Goal: Task Accomplishment & Management: Use online tool/utility

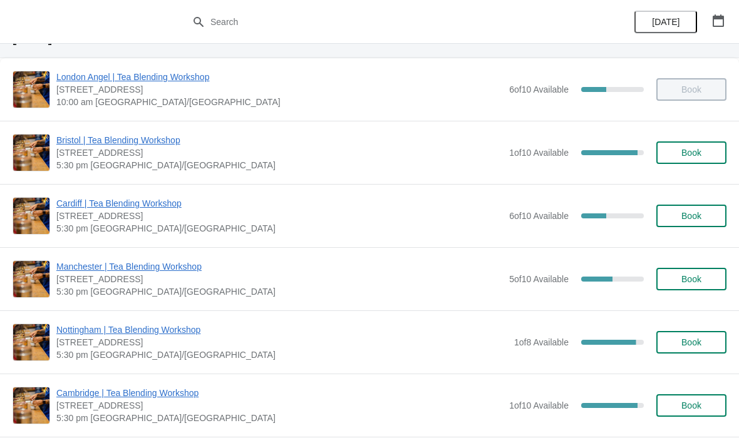
scroll to position [59, 0]
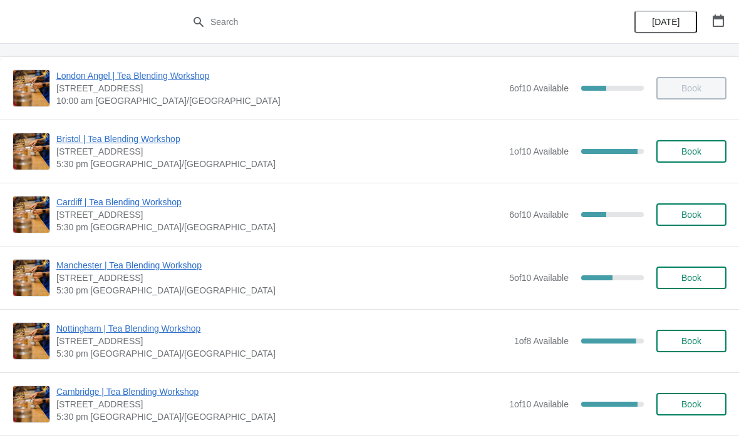
click at [682, 150] on span "Book" at bounding box center [691, 151] width 20 height 10
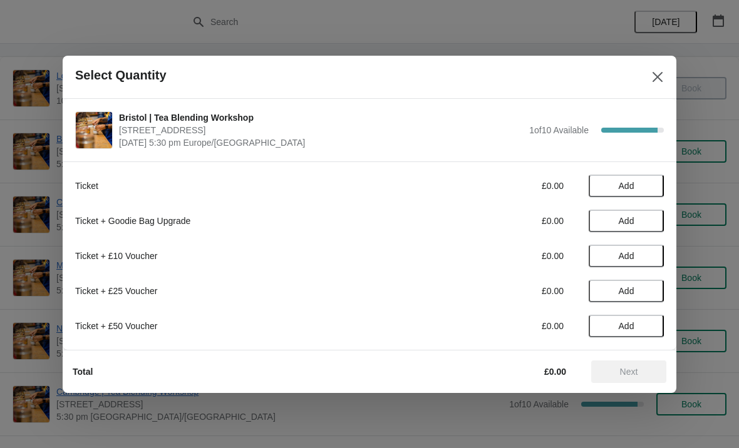
click at [655, 82] on icon "Close" at bounding box center [657, 77] width 13 height 13
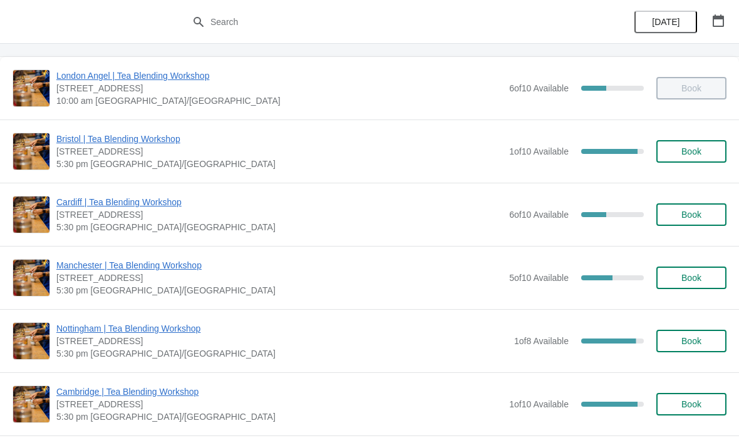
click at [98, 139] on span "Bristol | Tea Blending Workshop" at bounding box center [279, 139] width 446 height 13
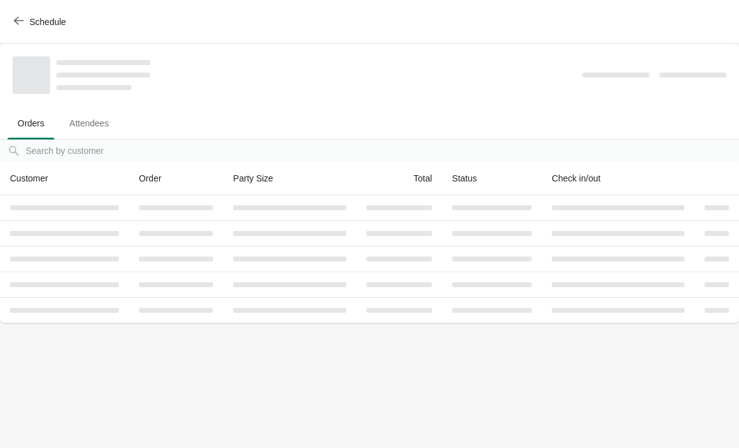
scroll to position [0, 0]
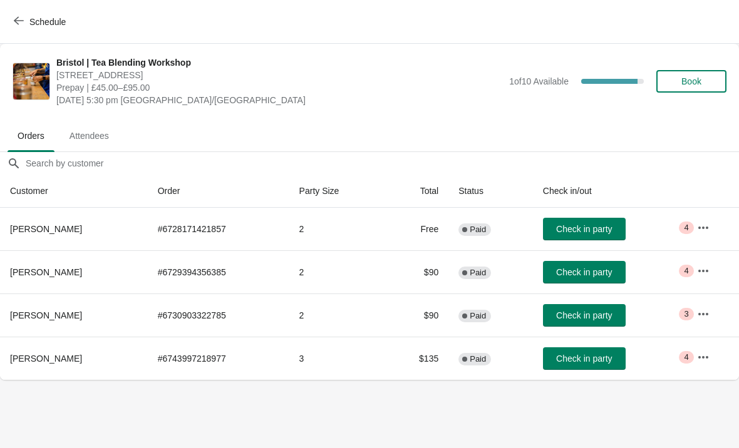
click at [573, 359] on span "Check in party" at bounding box center [584, 359] width 56 height 10
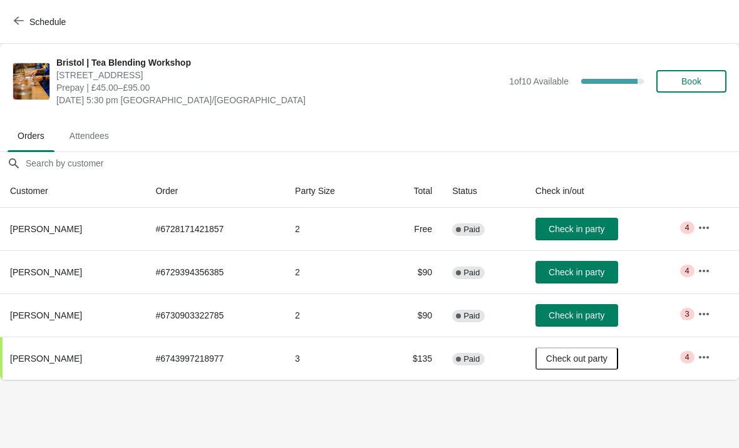
click at [138, 426] on body "Schedule [GEOGRAPHIC_DATA] | Tea Blending Workshop [STREET_ADDRESS] Prepay | £4…" at bounding box center [369, 224] width 739 height 448
click at [704, 270] on icon "button" at bounding box center [704, 270] width 10 height 3
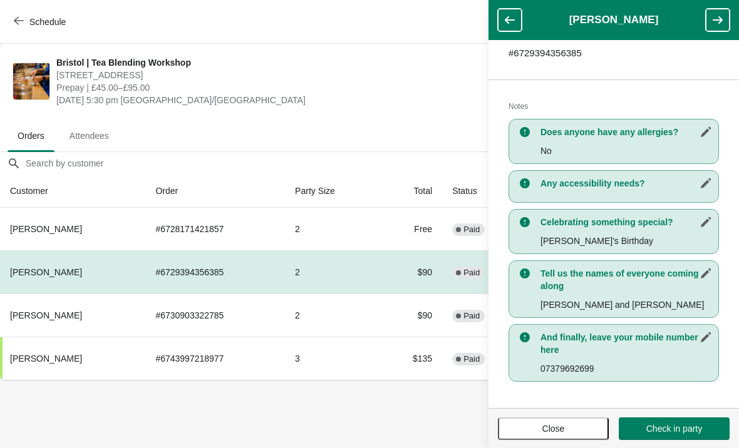
scroll to position [217, 0]
click at [654, 431] on span "Check in party" at bounding box center [674, 429] width 56 height 10
click at [413, 51] on div "[GEOGRAPHIC_DATA] | Tea Blending Workshop [STREET_ADDRESS] Prepay | £45.00–£95.…" at bounding box center [369, 81] width 739 height 75
click at [545, 434] on span "Close" at bounding box center [553, 429] width 23 height 10
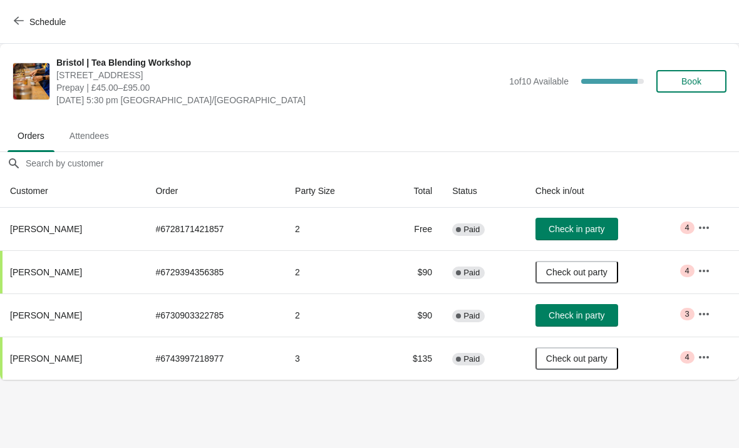
click at [567, 314] on span "Check in party" at bounding box center [576, 315] width 56 height 10
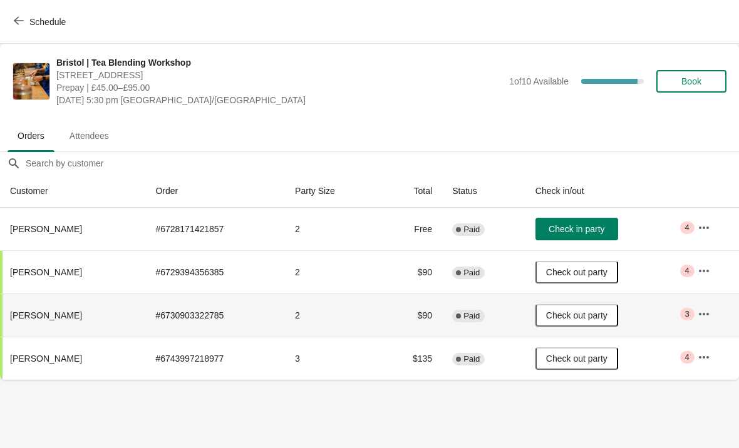
click at [706, 227] on icon "button" at bounding box center [704, 227] width 10 height 3
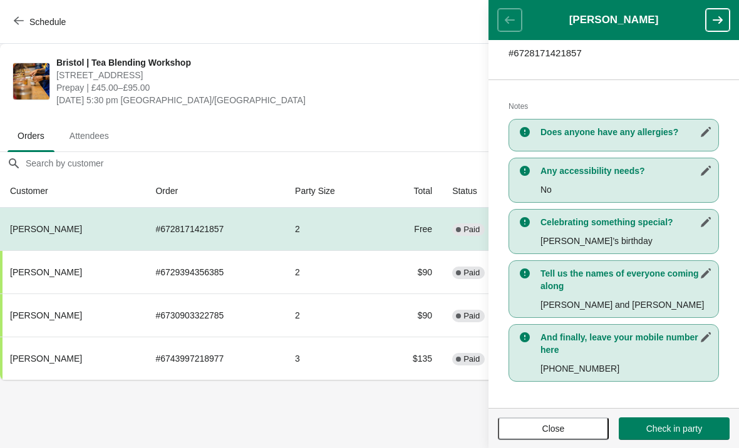
click at [659, 419] on button "Check in party" at bounding box center [673, 429] width 111 height 23
click at [655, 428] on span "Check in party" at bounding box center [674, 429] width 56 height 10
click at [351, 420] on body "Schedule [GEOGRAPHIC_DATA] | Tea Blending Workshop [STREET_ADDRESS] Prepay | £4…" at bounding box center [369, 224] width 739 height 448
click at [300, 396] on body "Schedule [GEOGRAPHIC_DATA] | Tea Blending Workshop [STREET_ADDRESS] Prepay | £4…" at bounding box center [369, 224] width 739 height 448
click at [714, 18] on icon "button" at bounding box center [717, 20] width 13 height 13
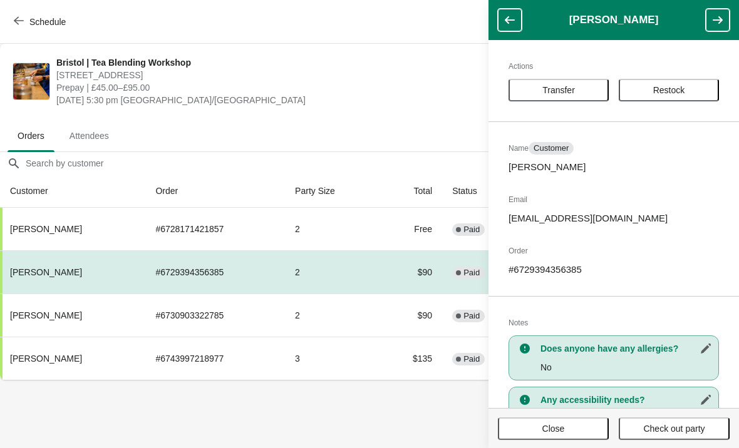
click at [719, 17] on icon "button" at bounding box center [717, 20] width 10 height 8
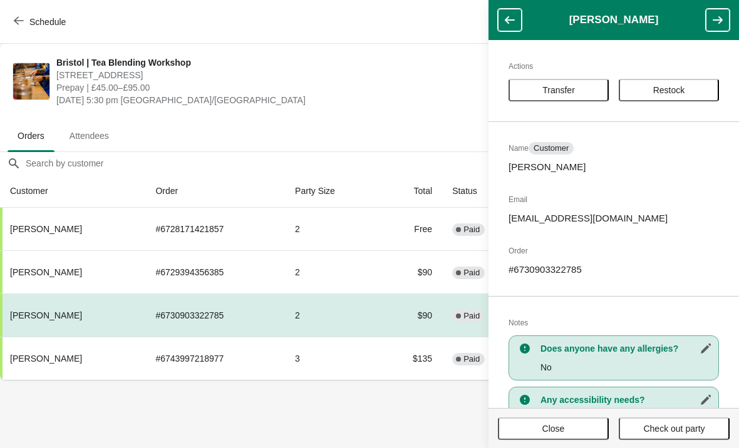
click at [383, 93] on span "Prepay | £45.00–£95.00" at bounding box center [279, 87] width 446 height 13
click at [533, 431] on span "Close" at bounding box center [553, 429] width 88 height 10
